Goal: Task Accomplishment & Management: Use online tool/utility

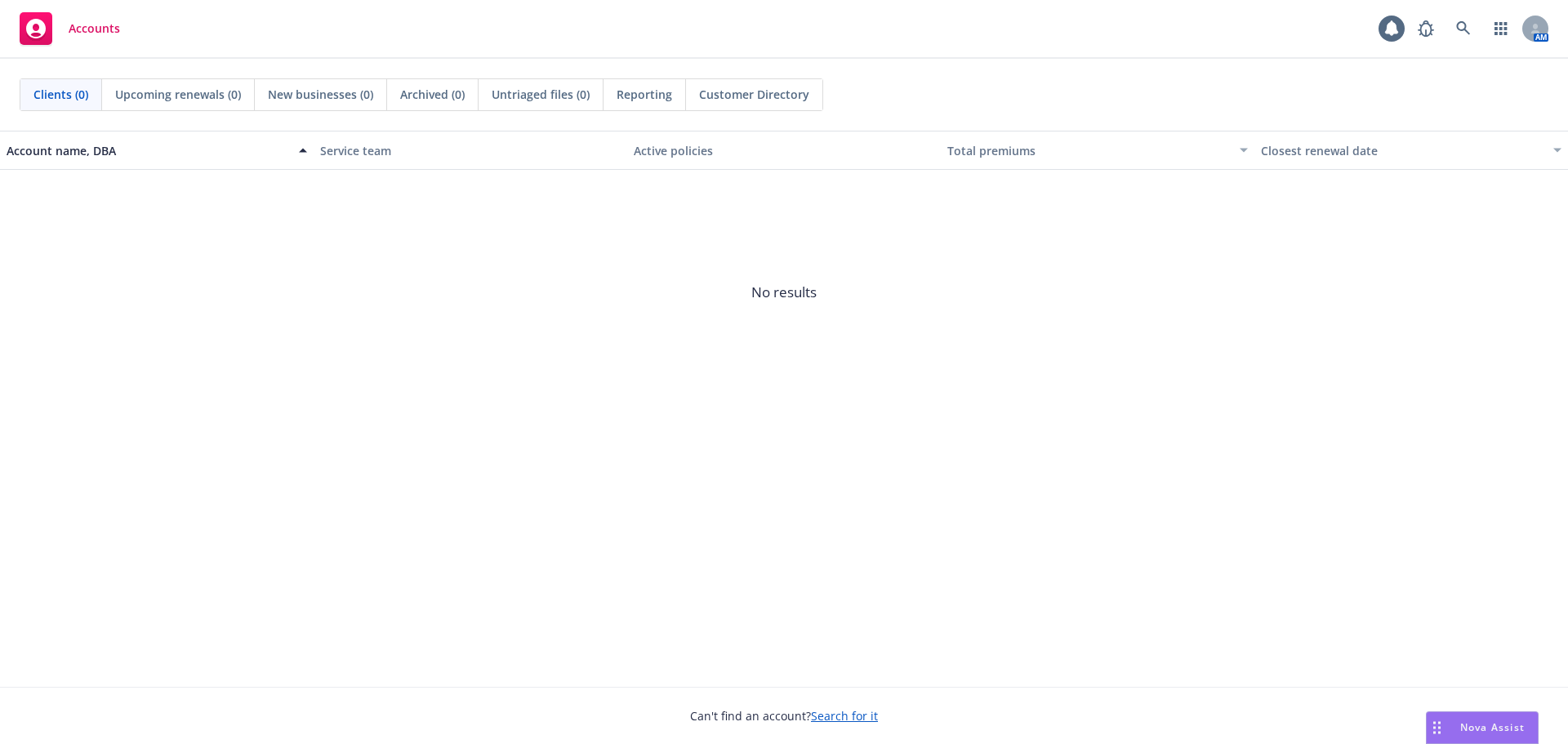
click at [1503, 728] on span "Nova Assist" at bounding box center [1492, 728] width 64 height 14
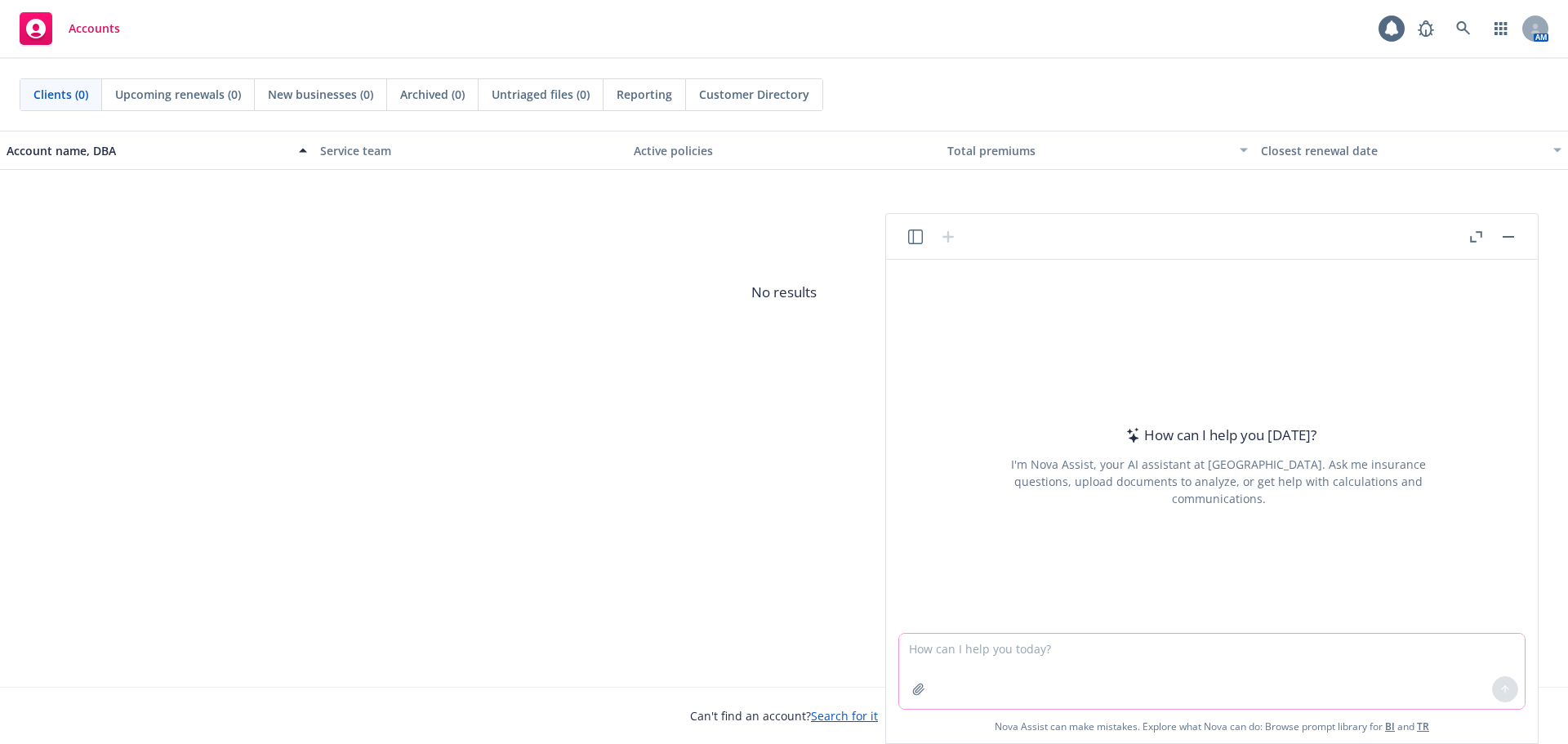
click at [1027, 658] on textarea at bounding box center [1212, 671] width 626 height 75
paste textarea "To confirm our phone conversation, the $6,454 is “net” overall PEPY, whereas th…"
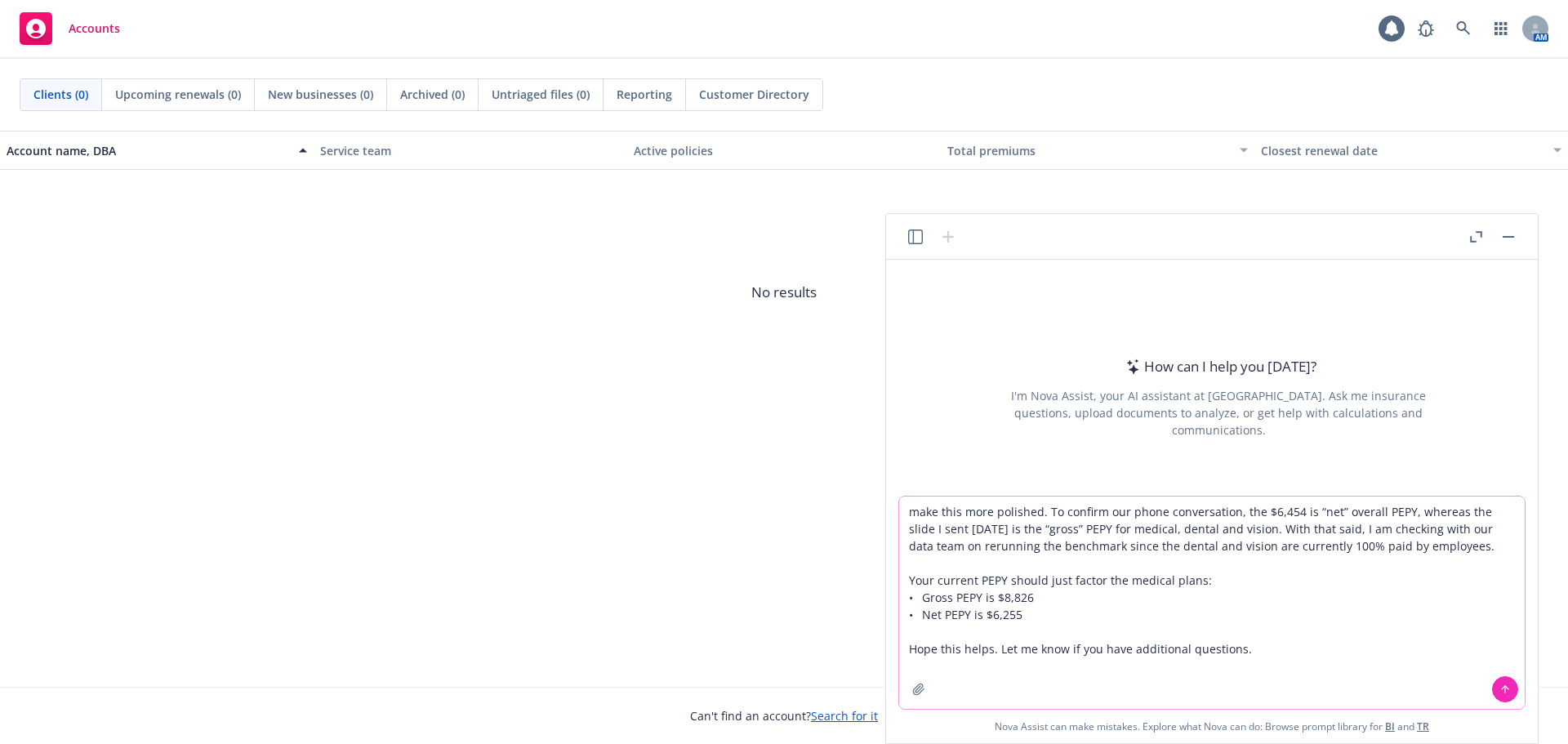
type textarea "make this more polished. To confirm our phone conversation, the $6,454 is “net”…"
click at [1503, 693] on icon at bounding box center [1505, 690] width 12 height 12
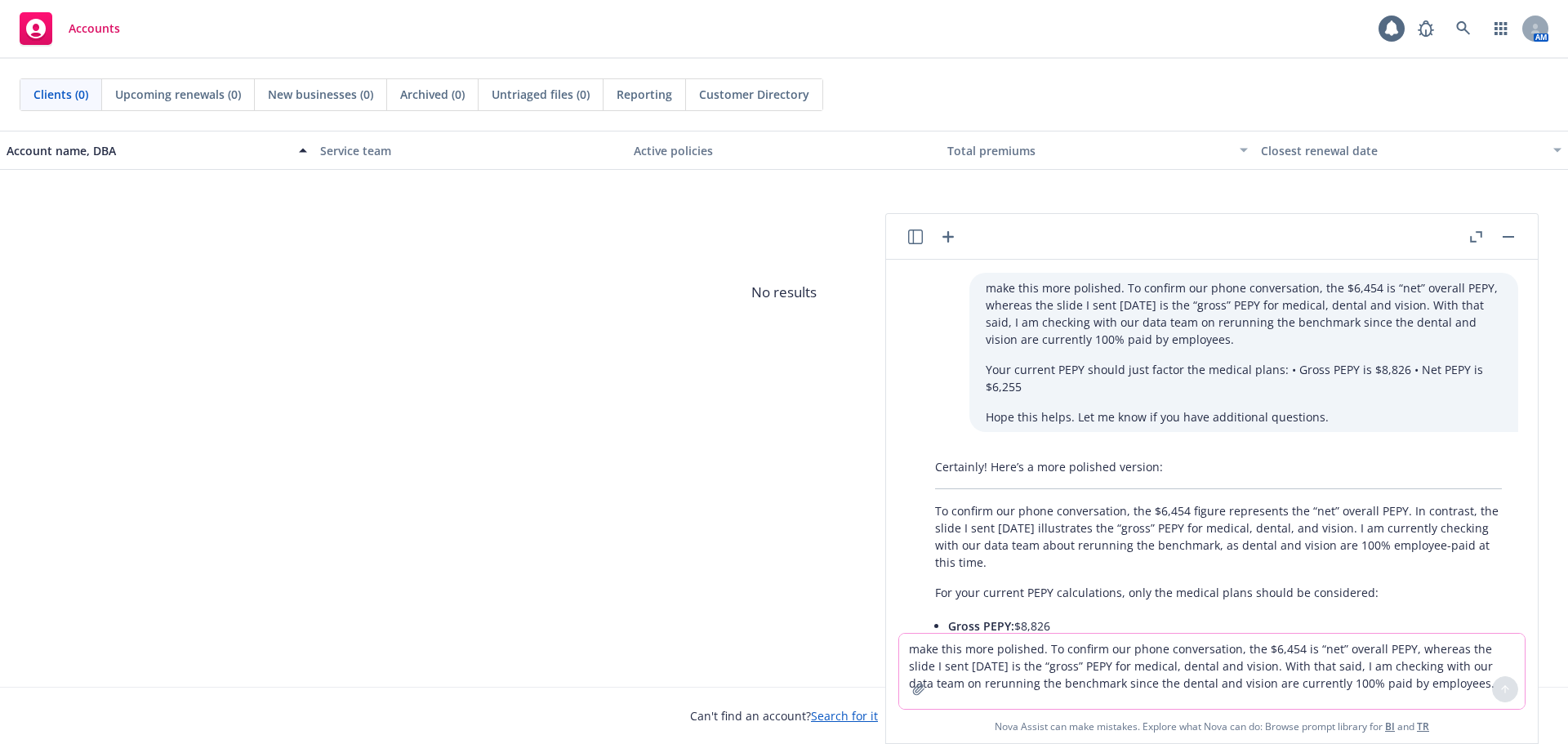
scroll to position [105, 0]
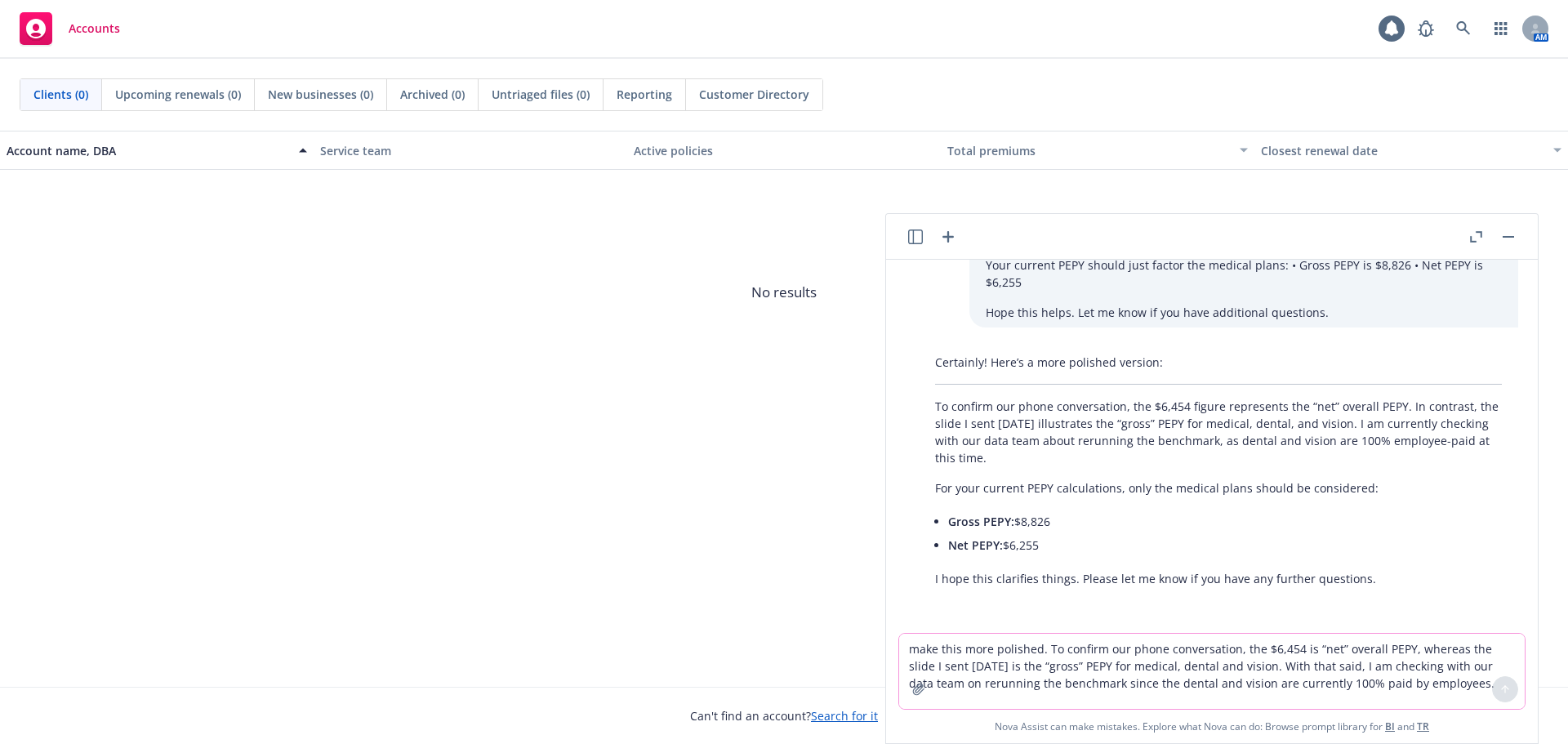
click at [1026, 653] on textarea "make this more polished. To confirm our phone conversation, the $6,454 is “net”…" at bounding box center [1212, 671] width 626 height 75
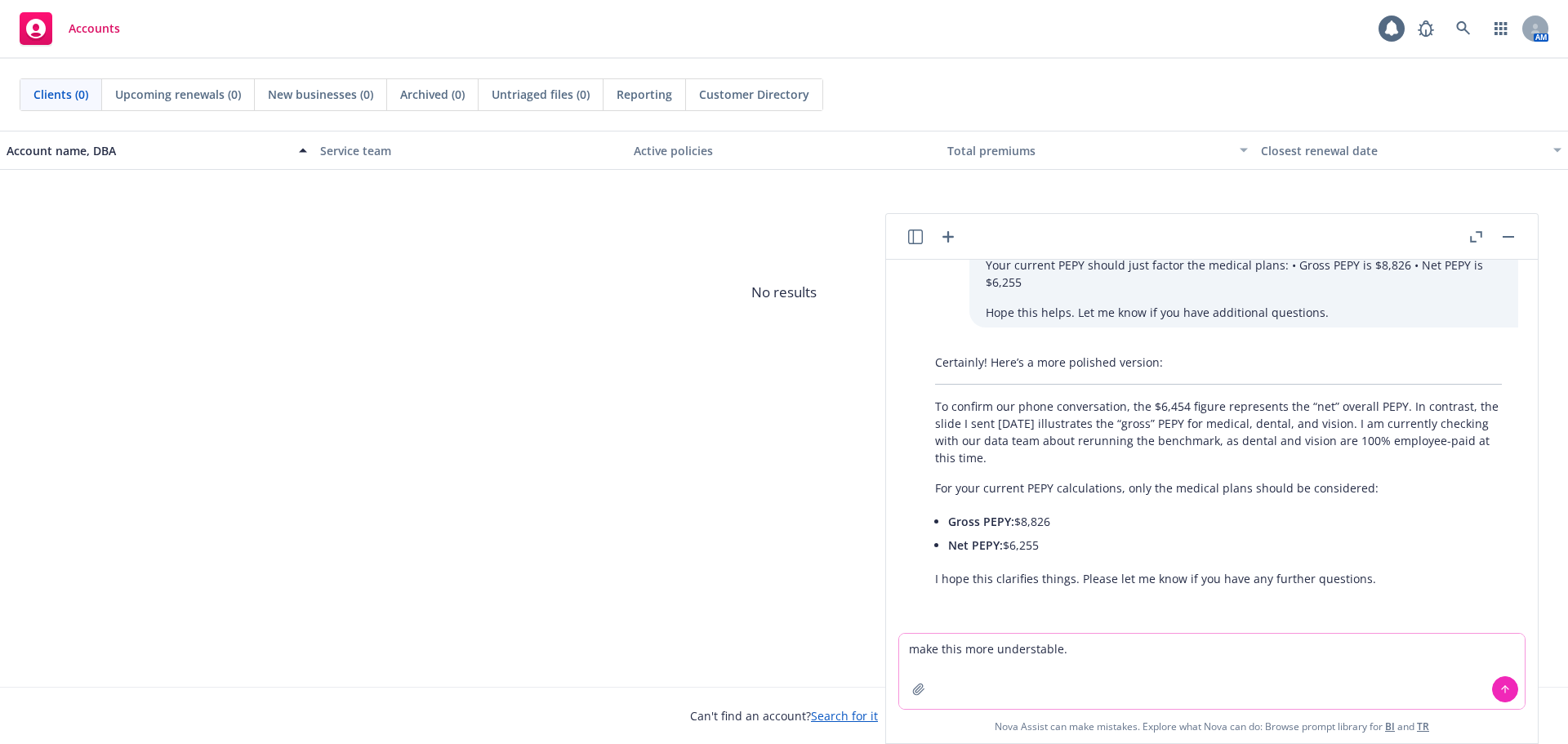
click at [1123, 644] on textarea "make this more understable." at bounding box center [1212, 671] width 626 height 75
paste textarea "Sorry for the confusion. The net PEPY on the contribution model factors in the …"
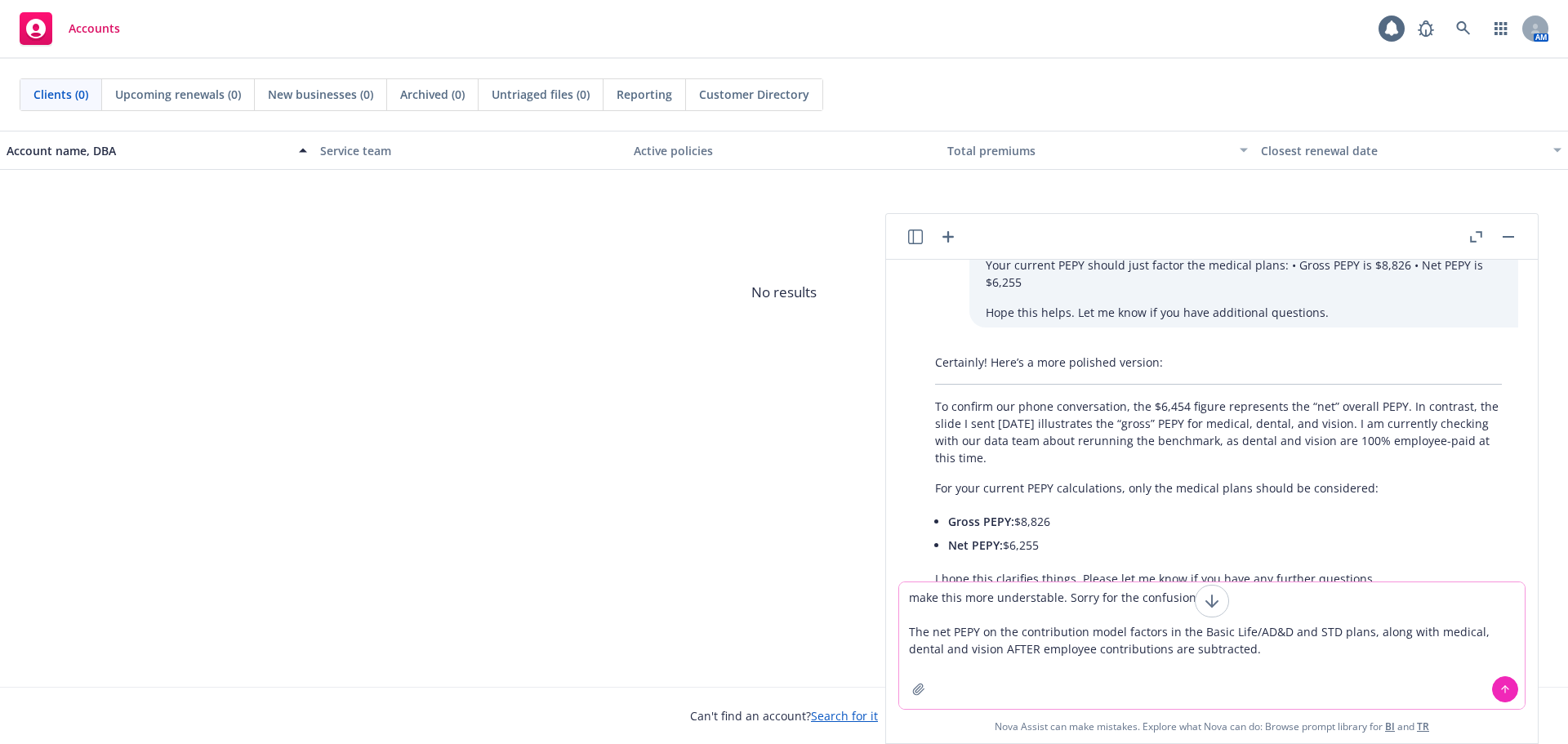
type textarea "make this more understable. Sorry for the confusion. The net PEPY on the contri…"
click at [1507, 688] on icon at bounding box center [1505, 688] width 7 height 3
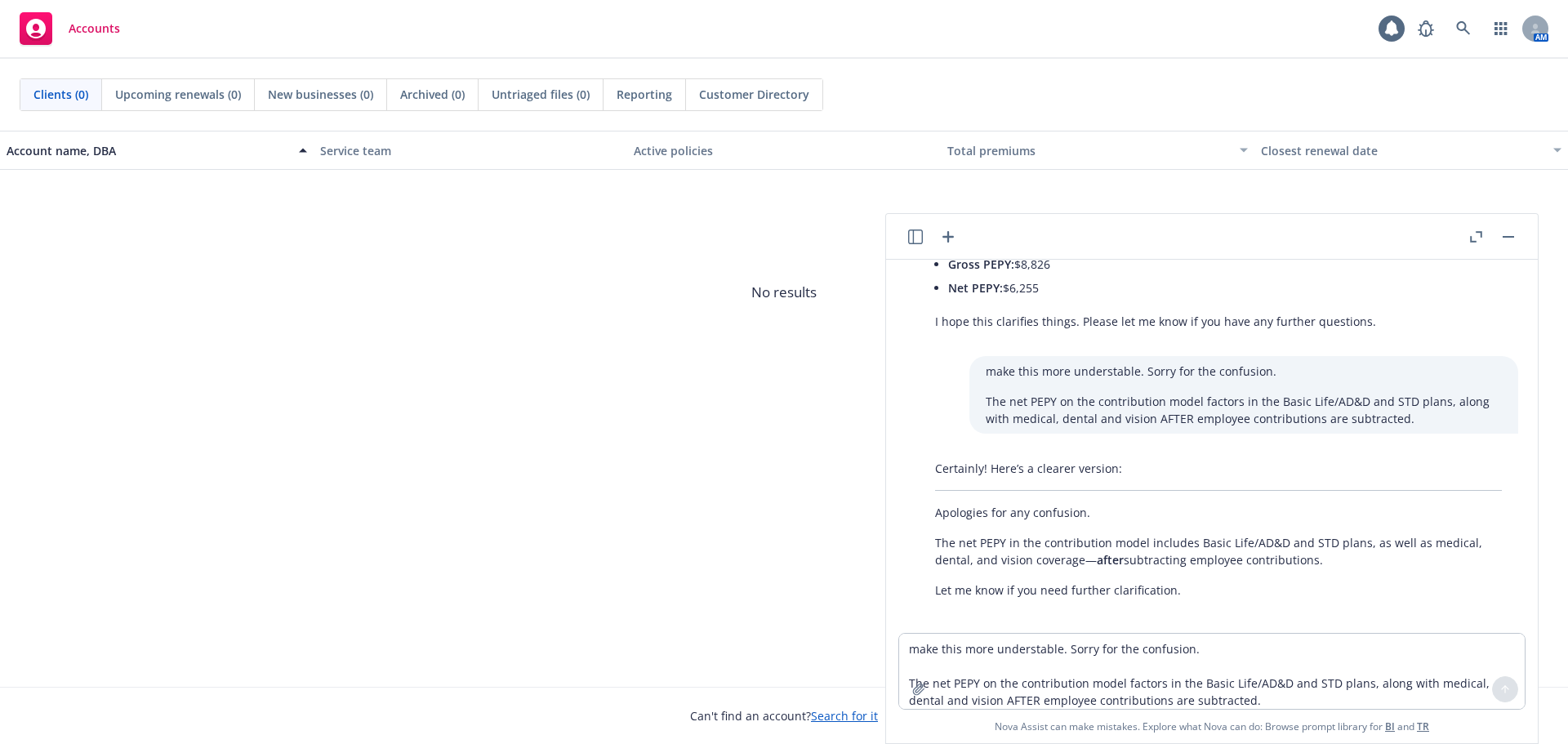
scroll to position [373, 0]
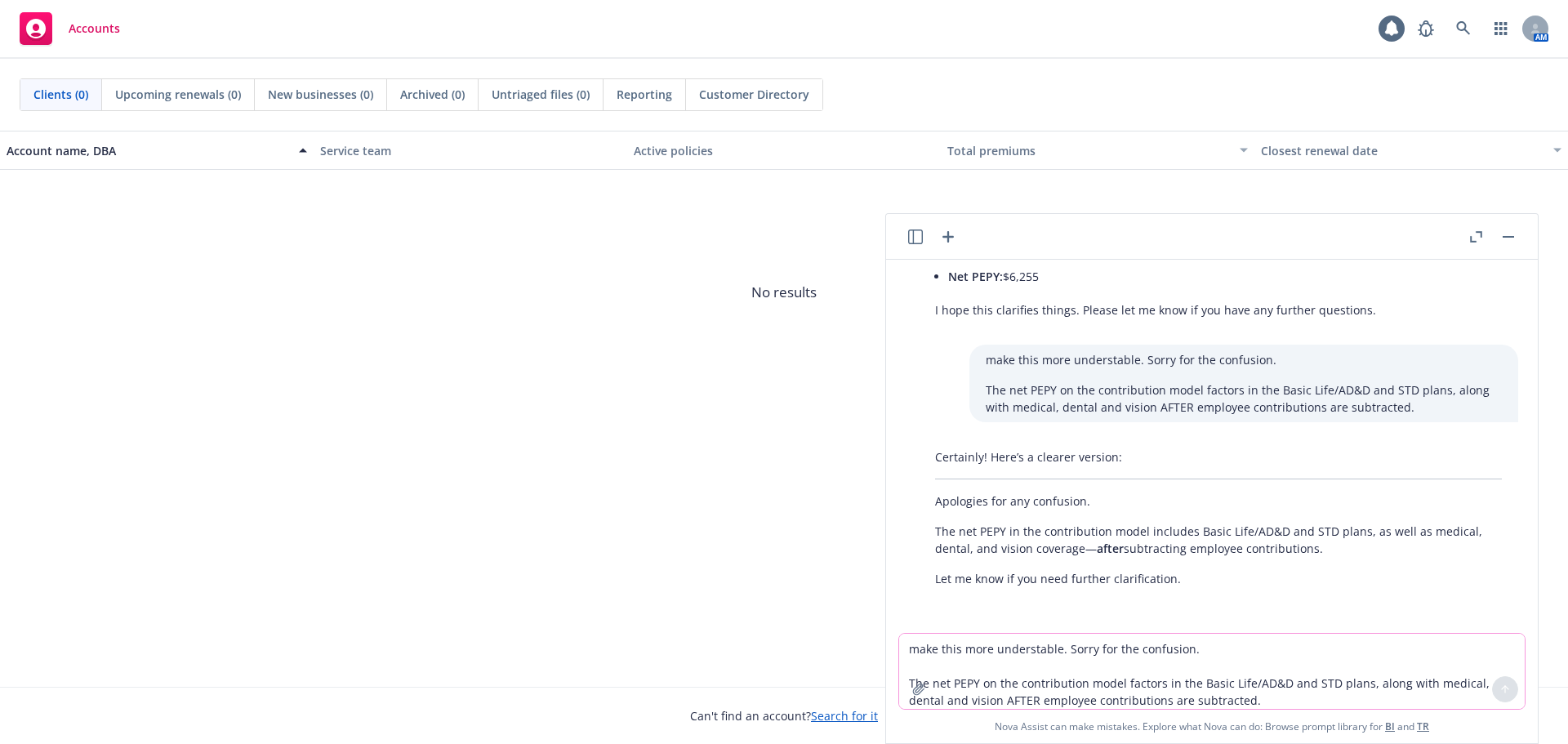
click at [971, 658] on textarea "make this more understable. Sorry for the confusion. The net PEPY on the contri…" at bounding box center [1212, 671] width 626 height 75
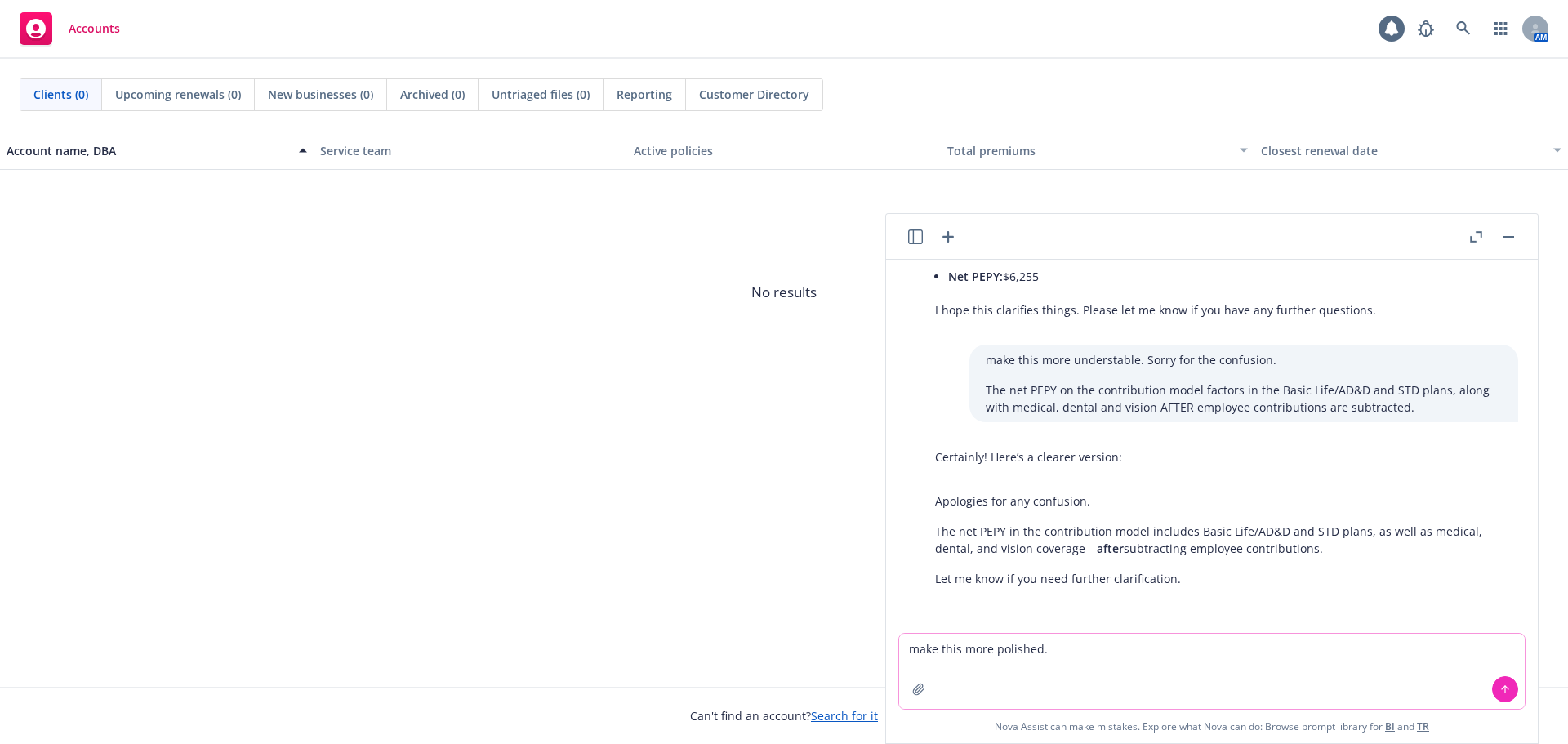
click at [1080, 648] on textarea "make this more polished." at bounding box center [1212, 671] width 626 height 75
paste textarea "contribution philosophy is standardly to pay 100% for employees and 60% of the …"
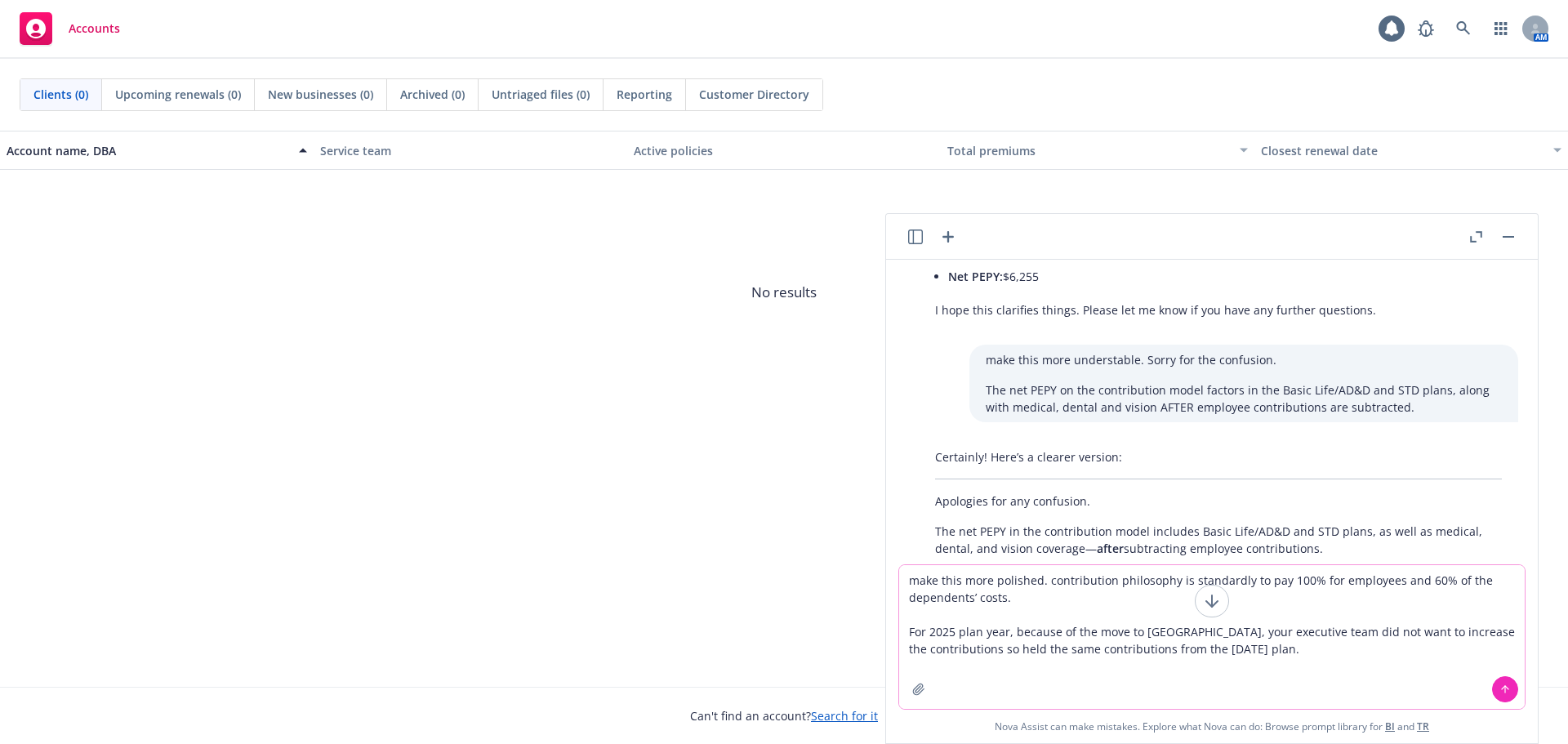
click at [1048, 583] on textarea "make this more polished. contribution philosophy is standardly to pay 100% for …" at bounding box center [1212, 637] width 626 height 144
type textarea "make this more polished. Your company contribution philosophy is standardly to …"
click at [1505, 689] on icon at bounding box center [1505, 690] width 0 height 7
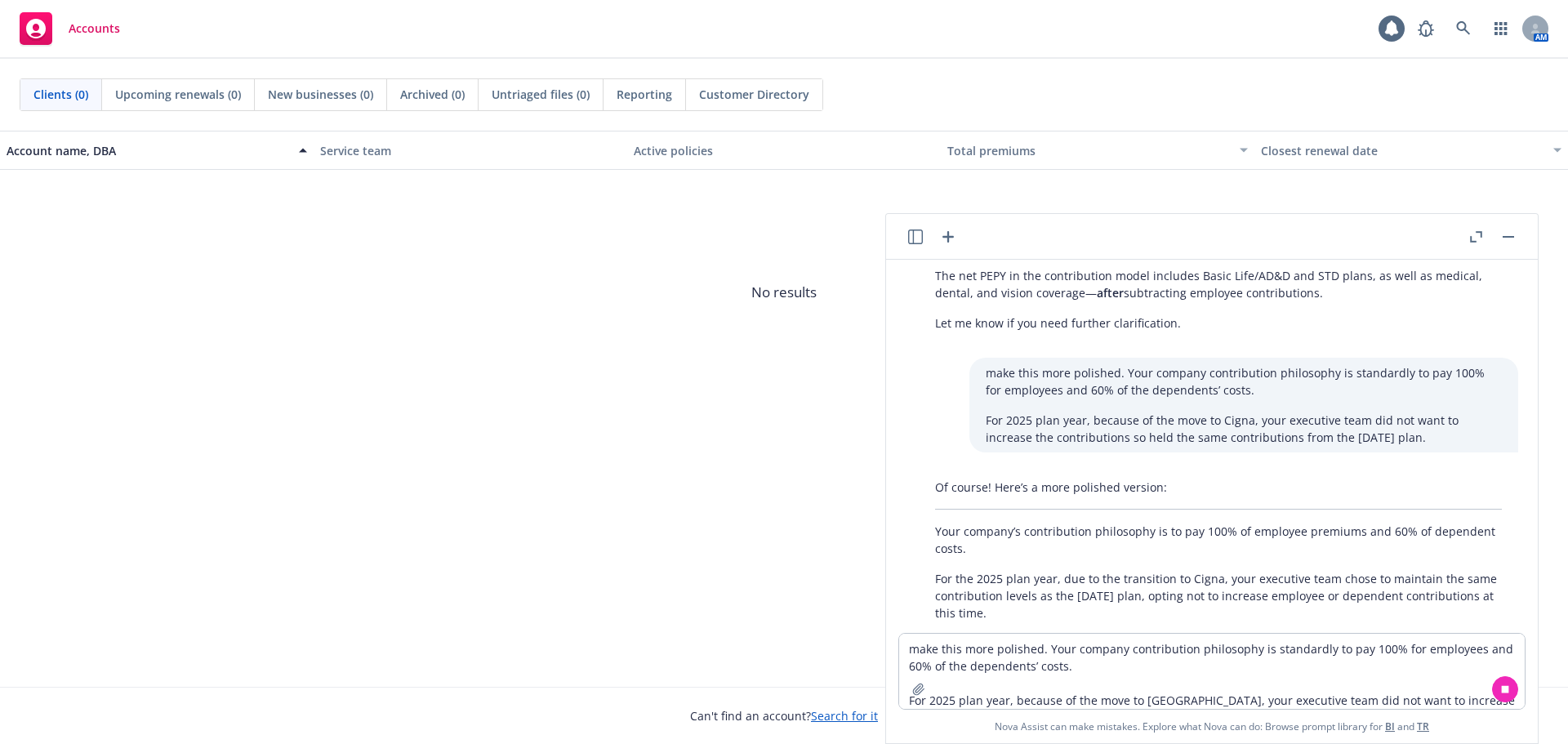
scroll to position [663, 0]
